Goal: Check status: Check status

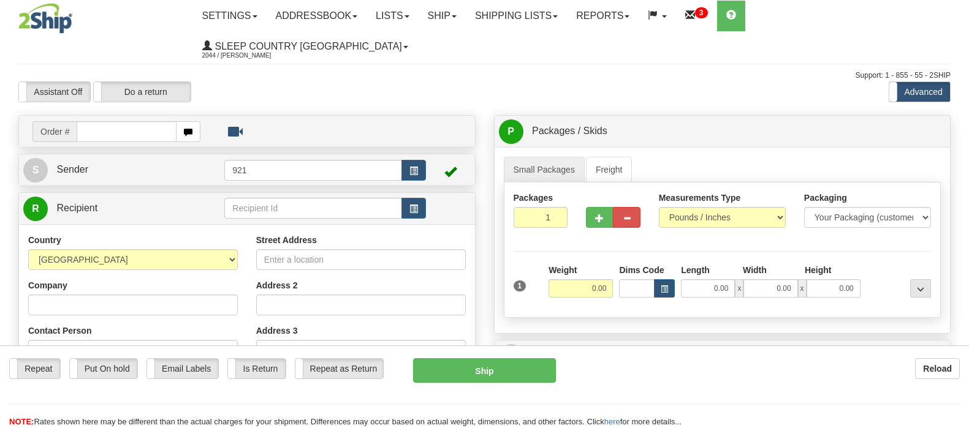
click at [555, 9] on link "Shipping lists" at bounding box center [516, 16] width 101 height 31
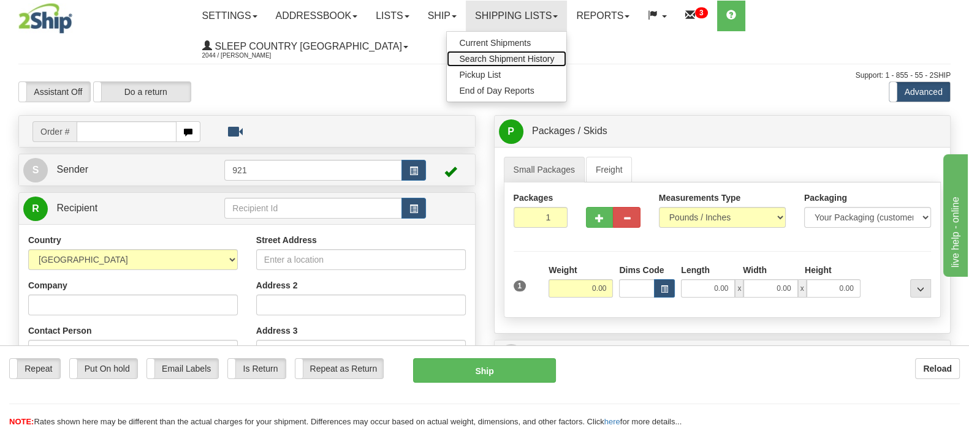
click at [554, 54] on span "Search Shipment History" at bounding box center [506, 59] width 95 height 10
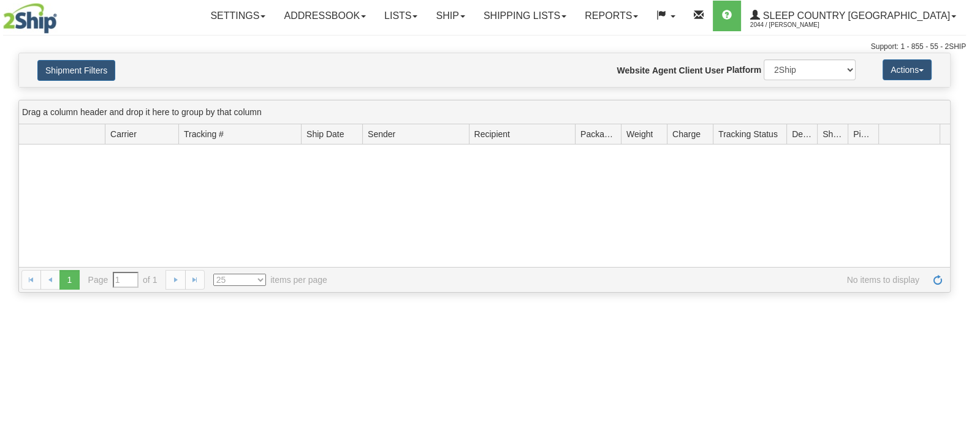
type input "From [DATE] To [DATE]"
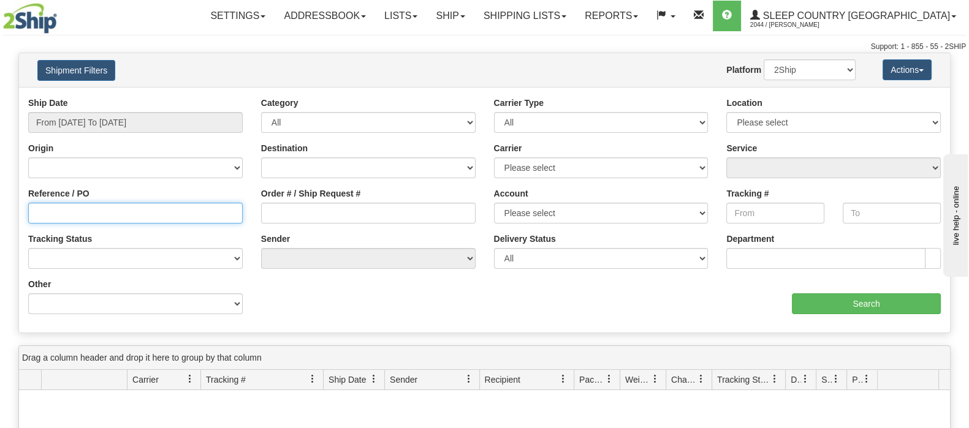
click at [80, 216] on input "Reference / PO" at bounding box center [135, 213] width 214 height 21
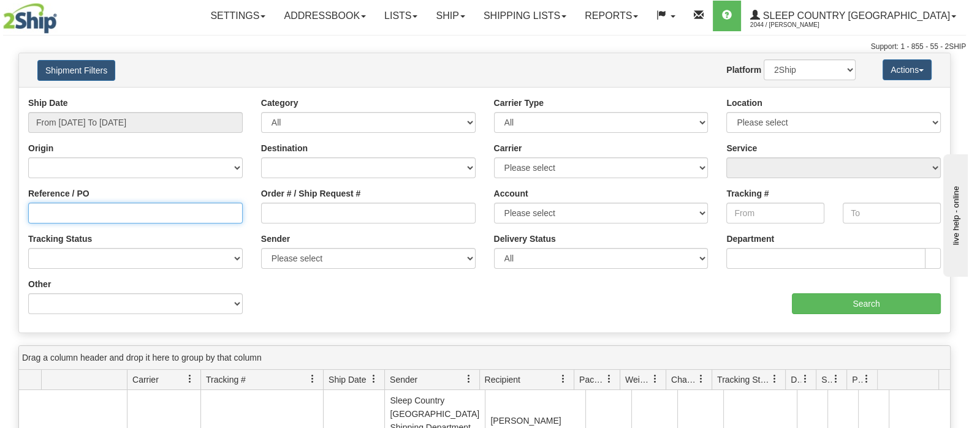
paste input "9002I066427"
type input "9002I066427"
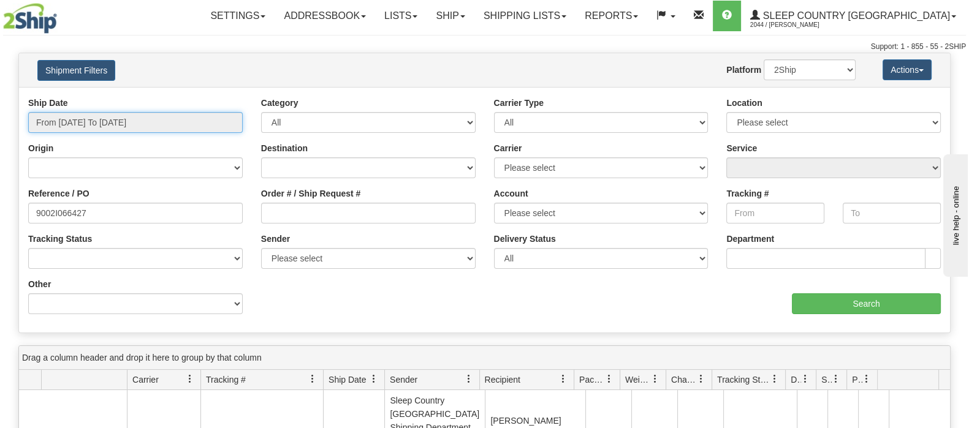
click at [97, 116] on input "From 09/09/2025 To 09/10/2025" at bounding box center [135, 122] width 214 height 21
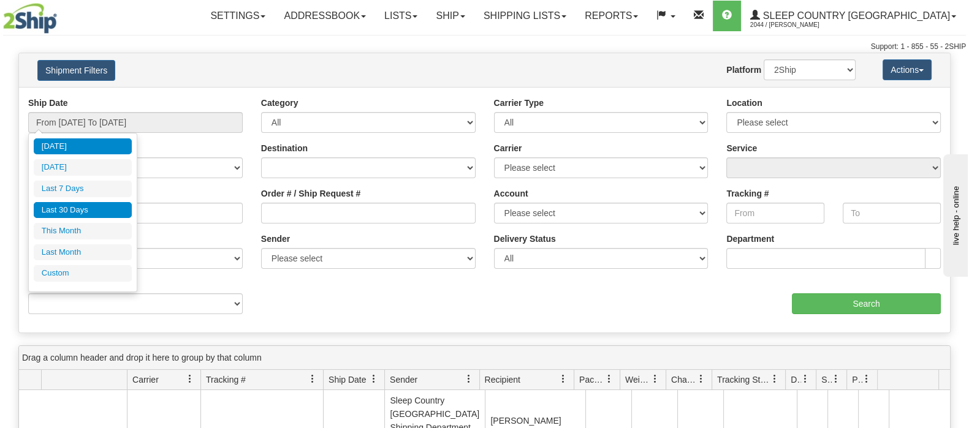
click at [77, 210] on li "Last 30 Days" at bounding box center [83, 210] width 98 height 17
type input "From 08/12/2025 To 09/10/2025"
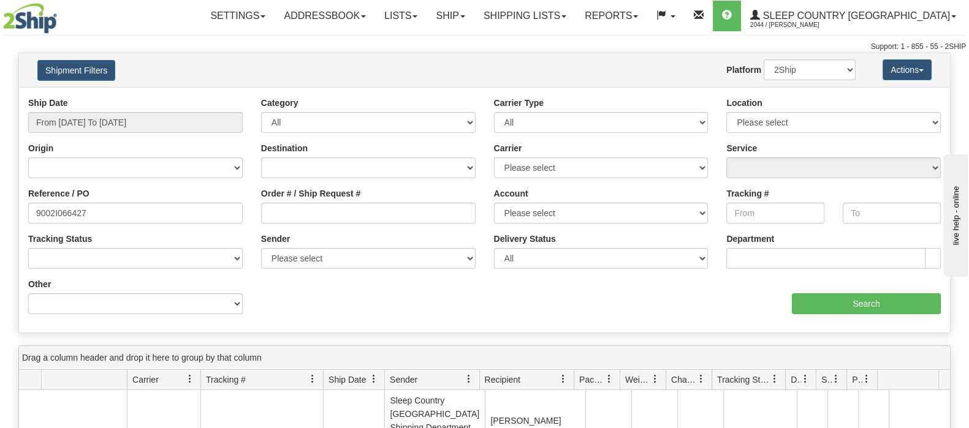
click at [102, 17] on div at bounding box center [78, 18] width 151 height 31
click at [830, 298] on input "Search" at bounding box center [866, 304] width 149 height 21
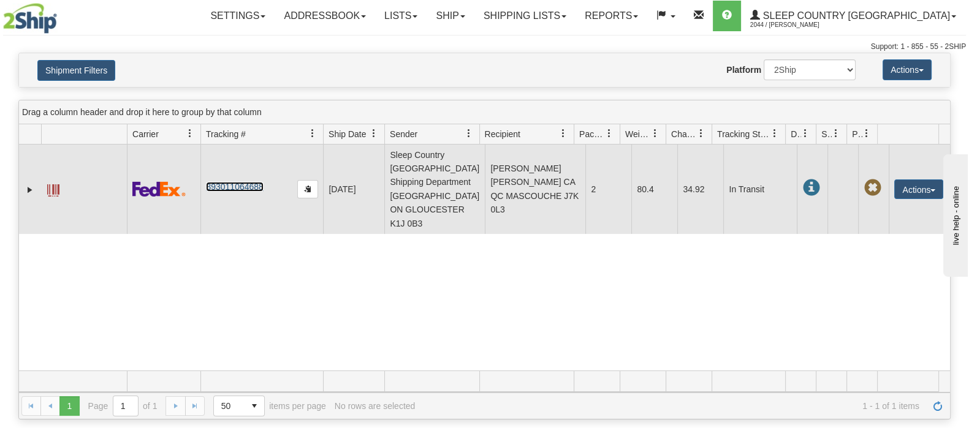
click at [228, 185] on link "393011064688" at bounding box center [234, 187] width 57 height 10
click at [51, 187] on span at bounding box center [53, 190] width 12 height 12
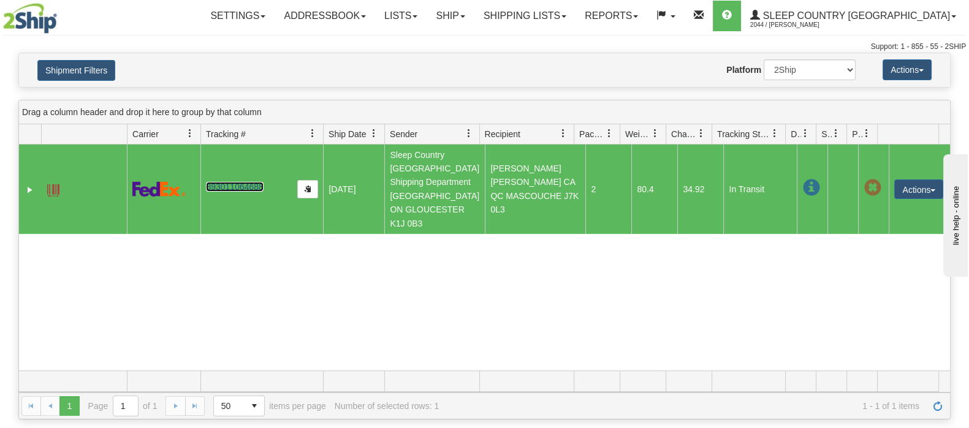
click at [55, 185] on span at bounding box center [53, 190] width 12 height 12
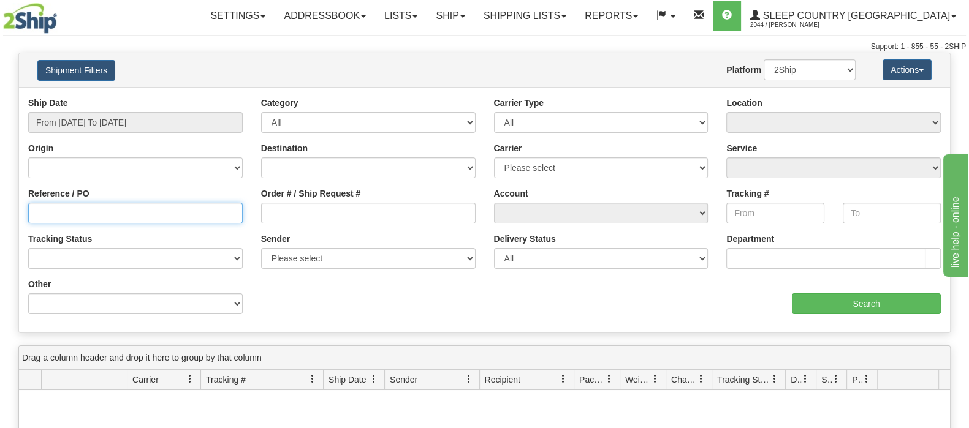
click at [86, 210] on input "Reference / PO" at bounding box center [135, 213] width 214 height 21
paste input "9002I075150"
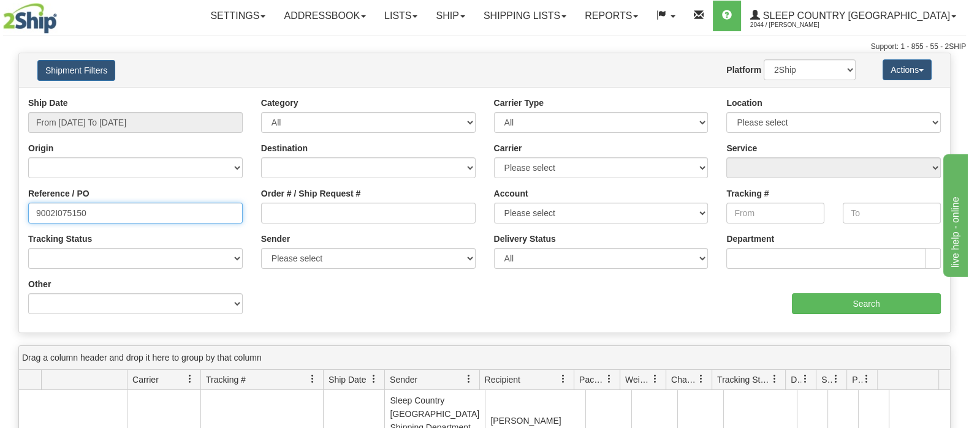
type input "9002I075150"
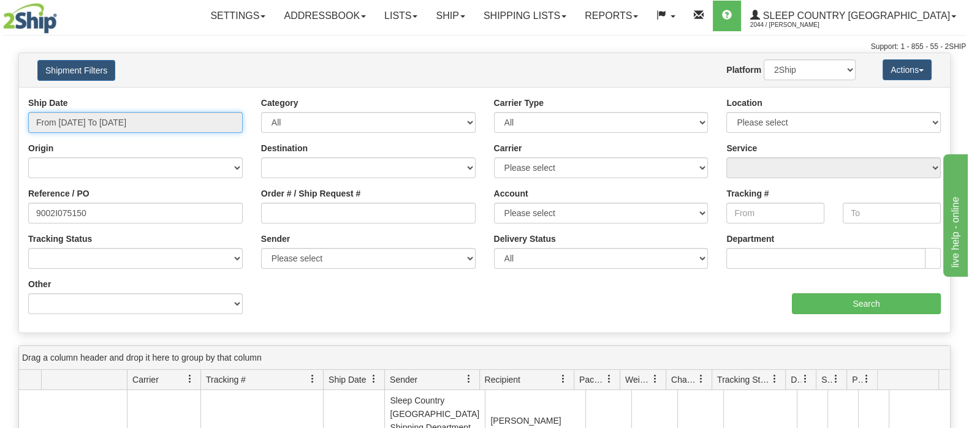
click at [86, 118] on input "From 09/09/2025 To 09/10/2025" at bounding box center [135, 122] width 214 height 21
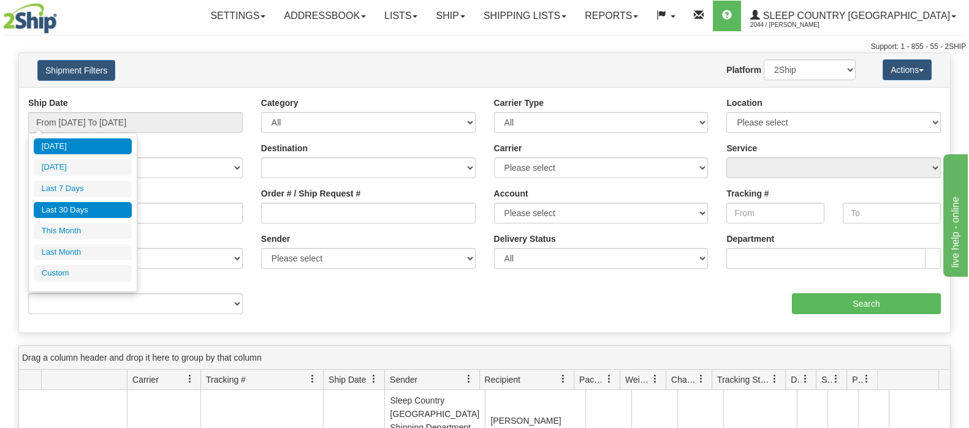
click at [85, 206] on li "Last 30 Days" at bounding box center [83, 210] width 98 height 17
type input "From 08/12/2025 To 09/10/2025"
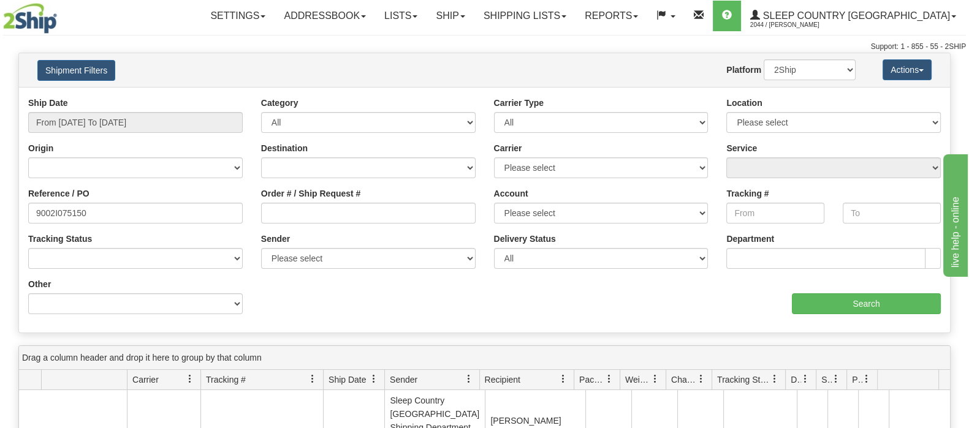
click at [142, 31] on div at bounding box center [78, 18] width 151 height 31
click at [805, 301] on input "Search" at bounding box center [866, 304] width 149 height 21
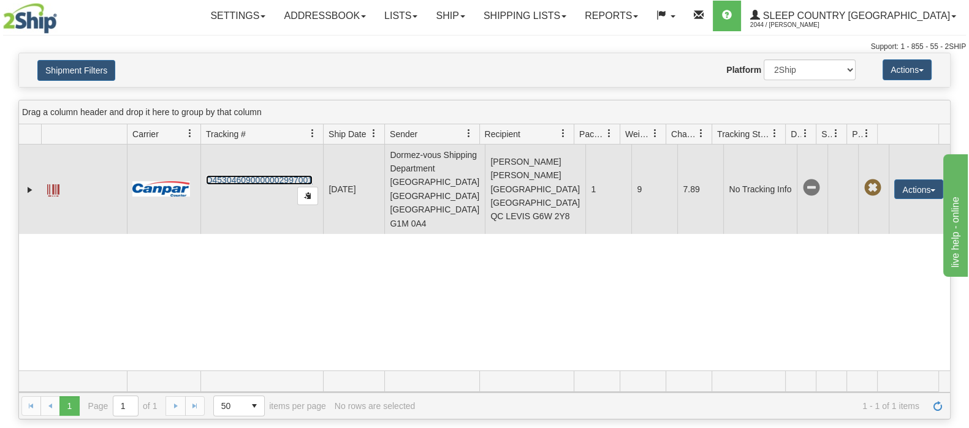
click at [237, 175] on link "D453046090000002997001" at bounding box center [259, 180] width 107 height 10
click at [55, 184] on span at bounding box center [53, 190] width 12 height 12
